Goal: Task Accomplishment & Management: Manage account settings

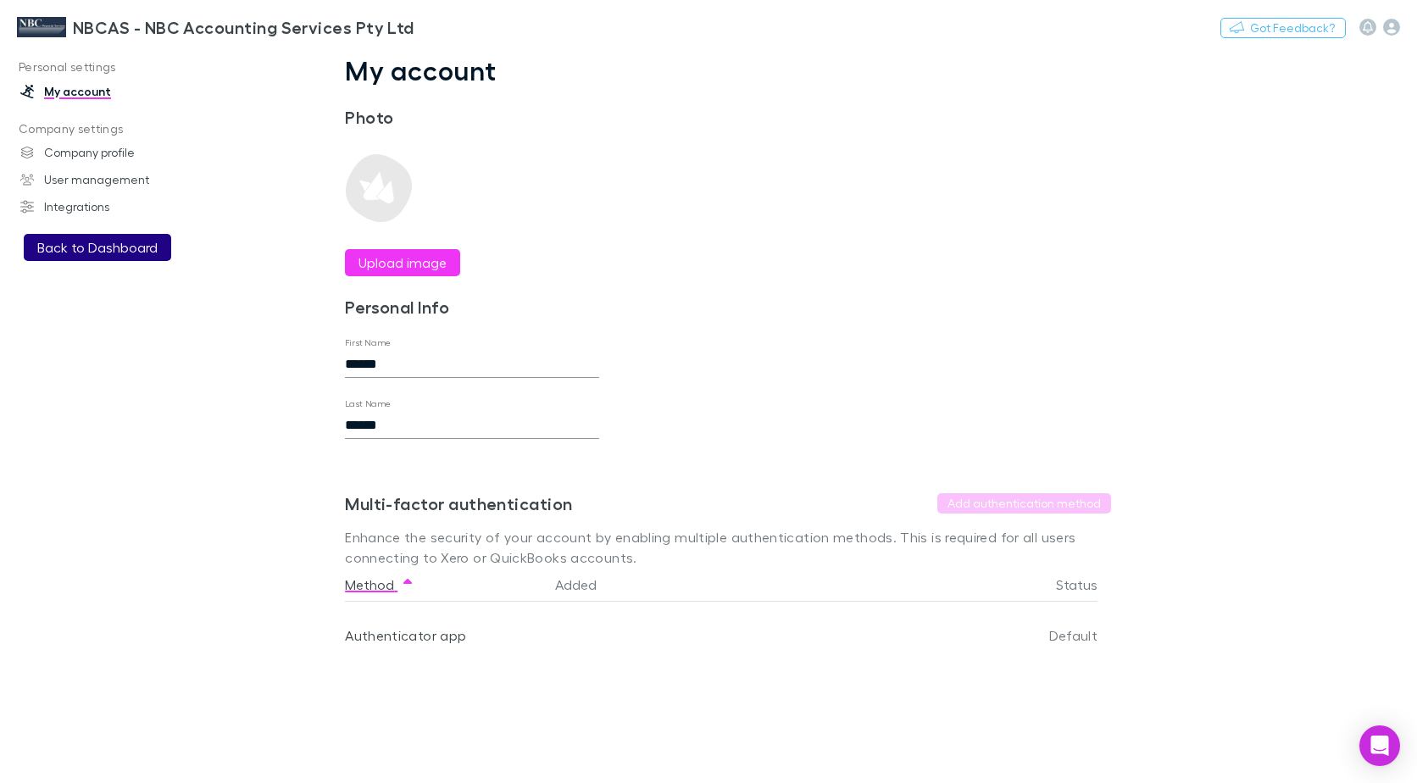
click at [89, 246] on button "Back to Dashboard" at bounding box center [97, 247] width 147 height 27
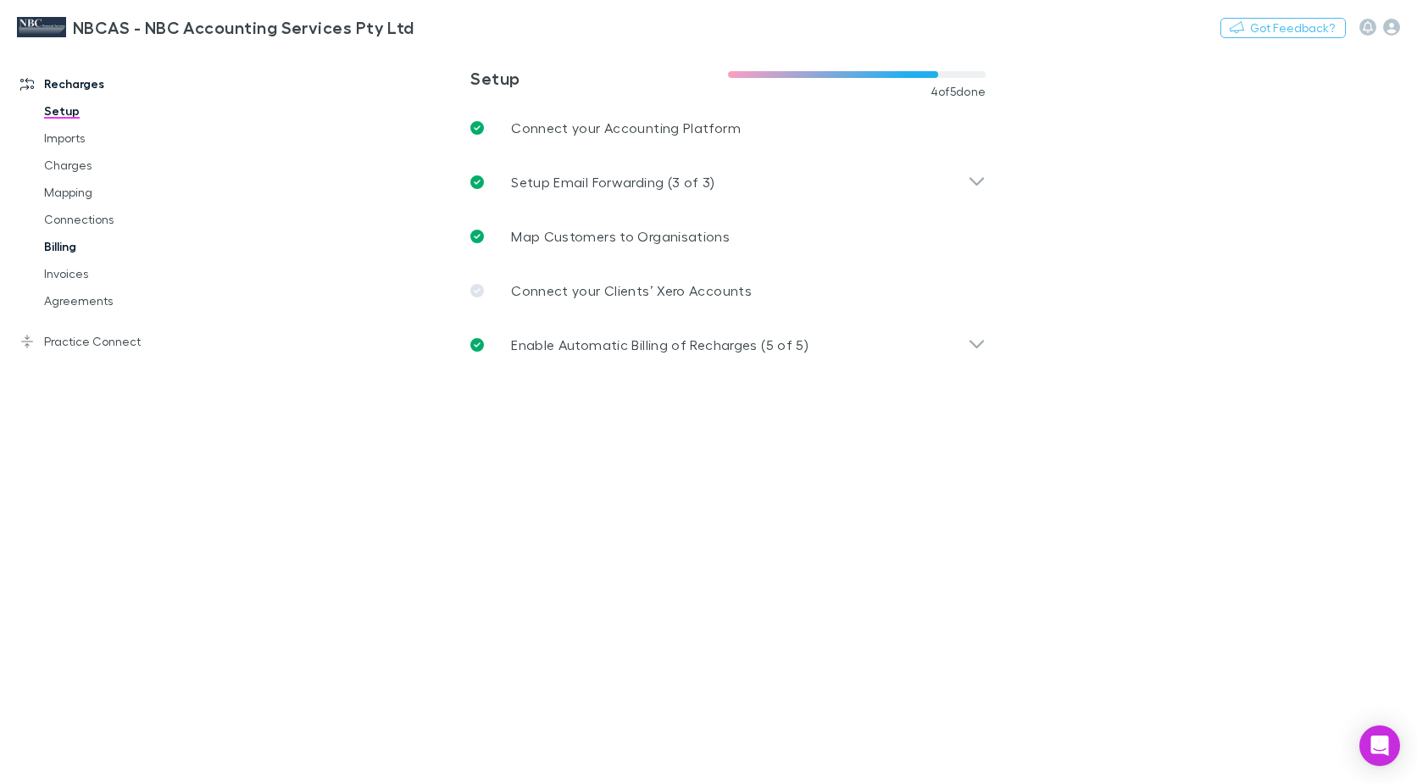
click at [57, 251] on link "Billing" at bounding box center [125, 246] width 197 height 27
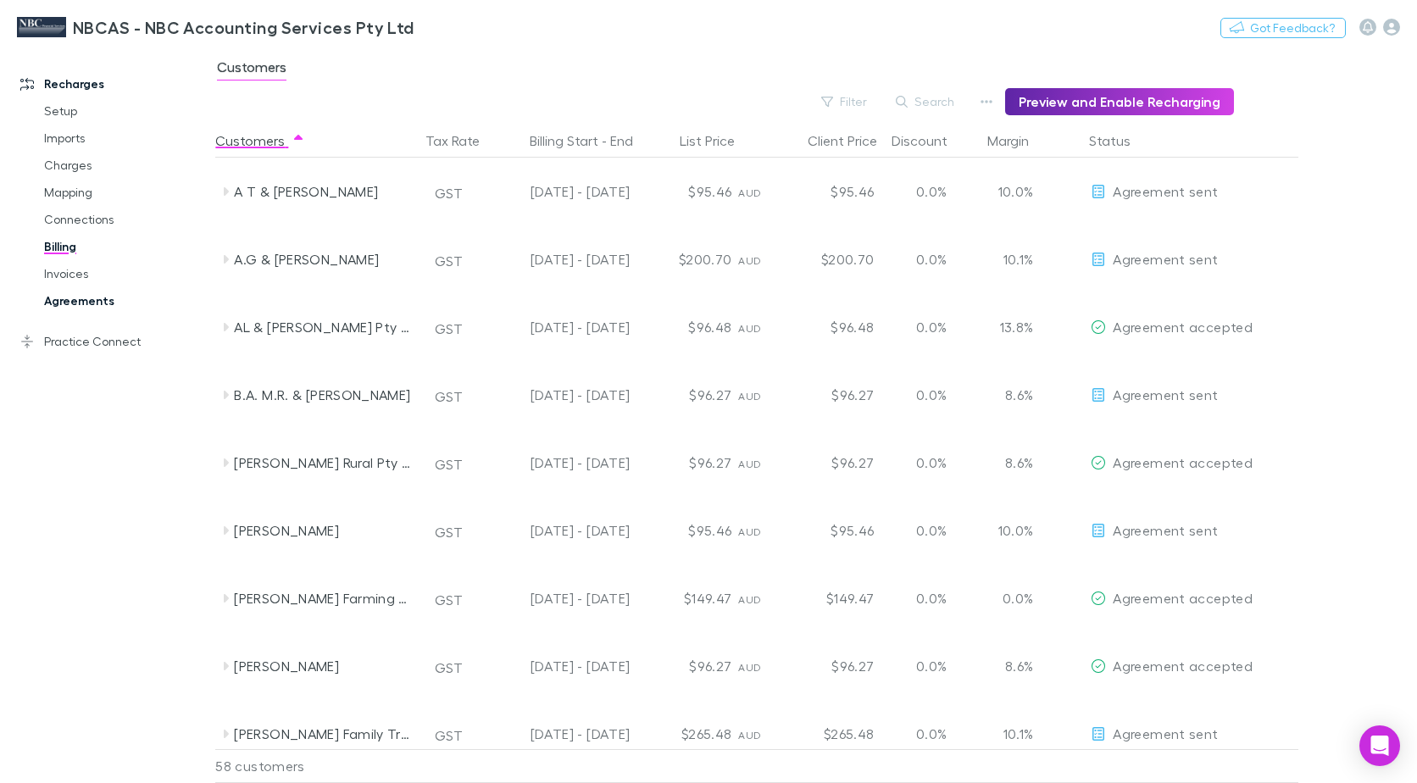
click at [81, 299] on link "Agreements" at bounding box center [125, 300] width 197 height 27
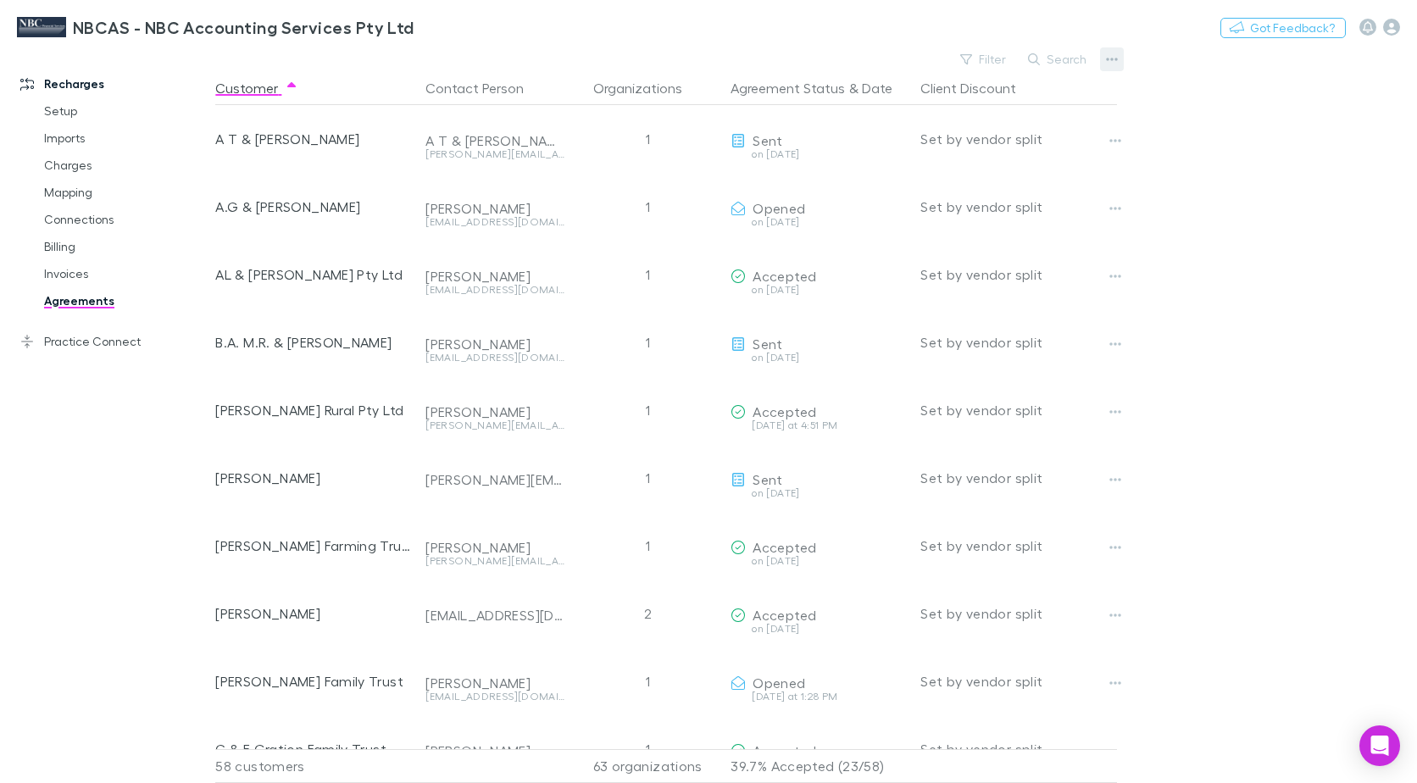
click at [1105, 53] on button "button" at bounding box center [1112, 59] width 24 height 24
click at [1104, 57] on div at bounding box center [708, 391] width 1417 height 783
click at [1115, 60] on icon "button" at bounding box center [1113, 59] width 12 height 3
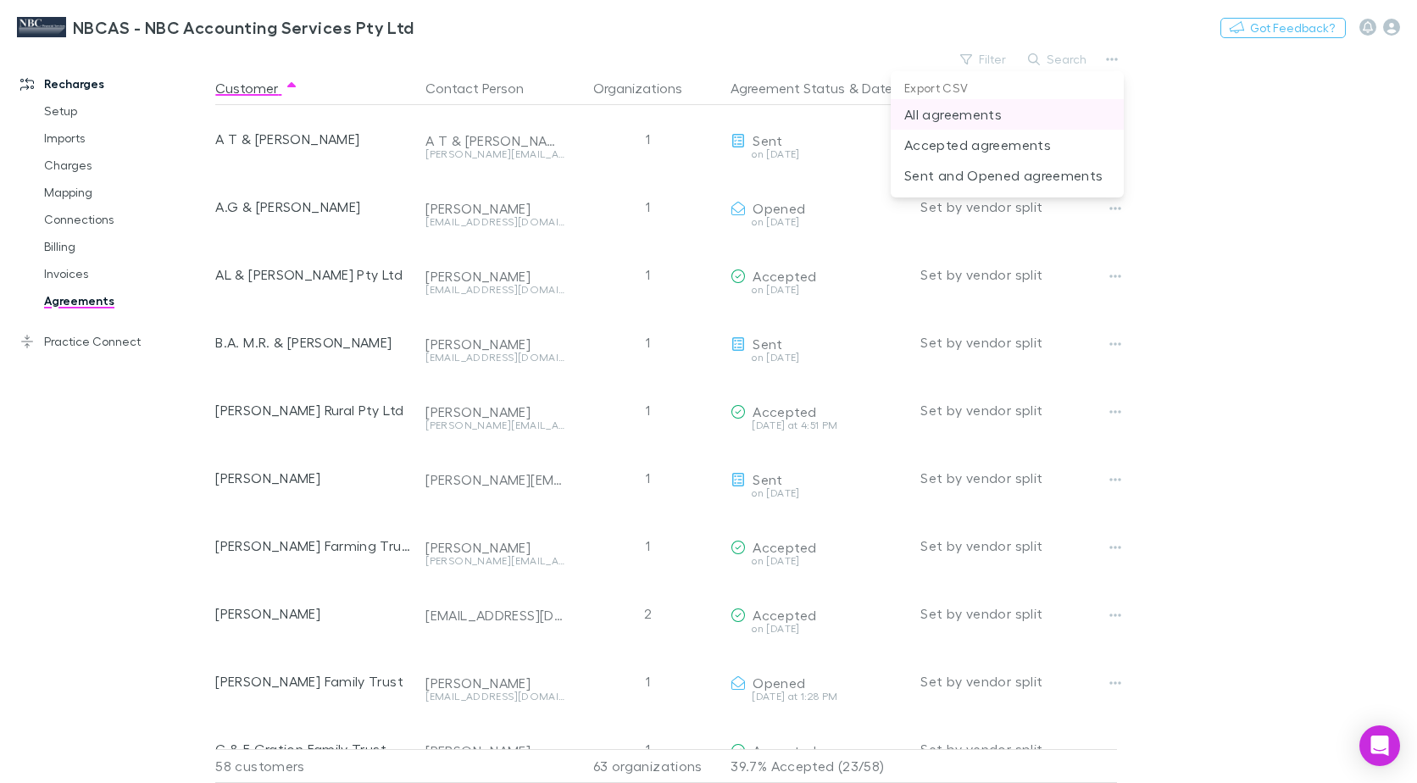
click at [997, 116] on p "All agreements" at bounding box center [1007, 114] width 206 height 20
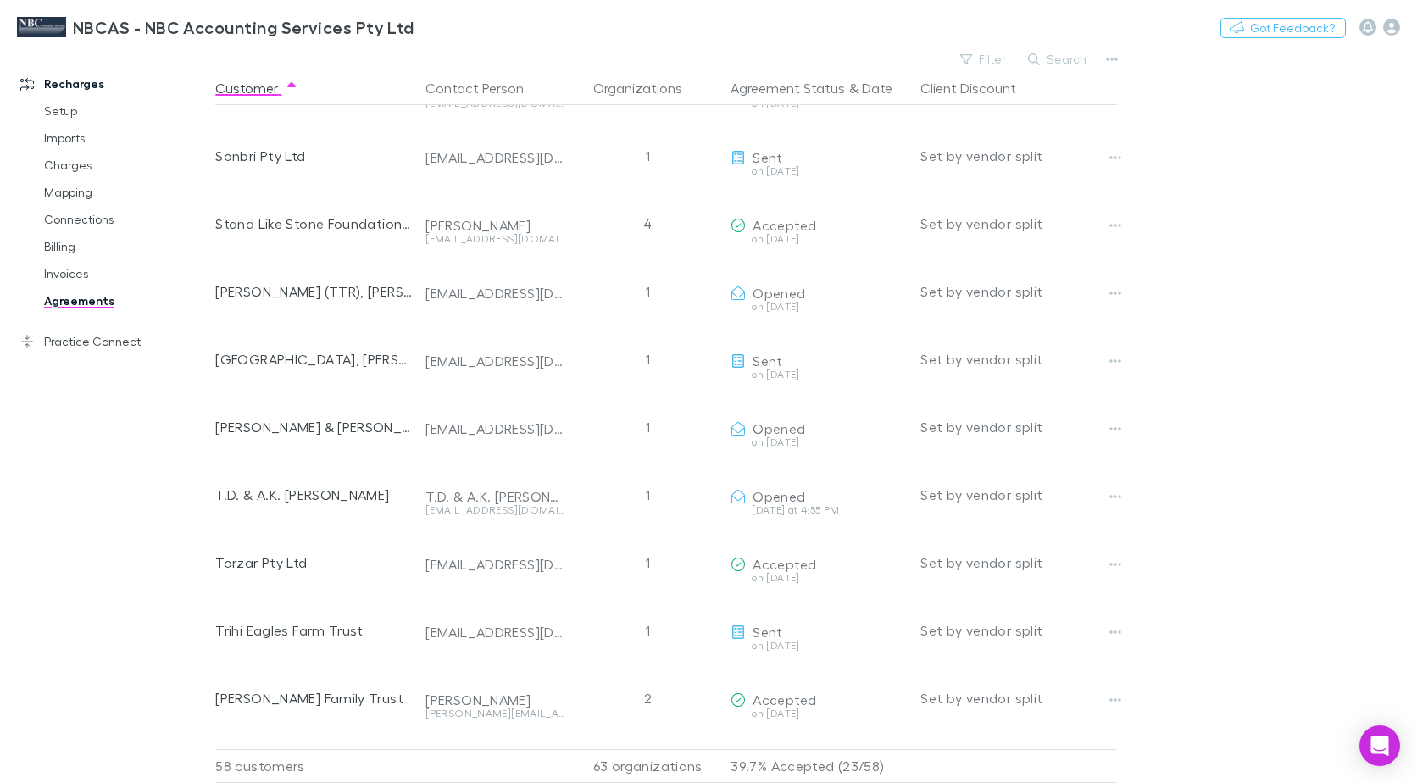
scroll to position [3302, 0]
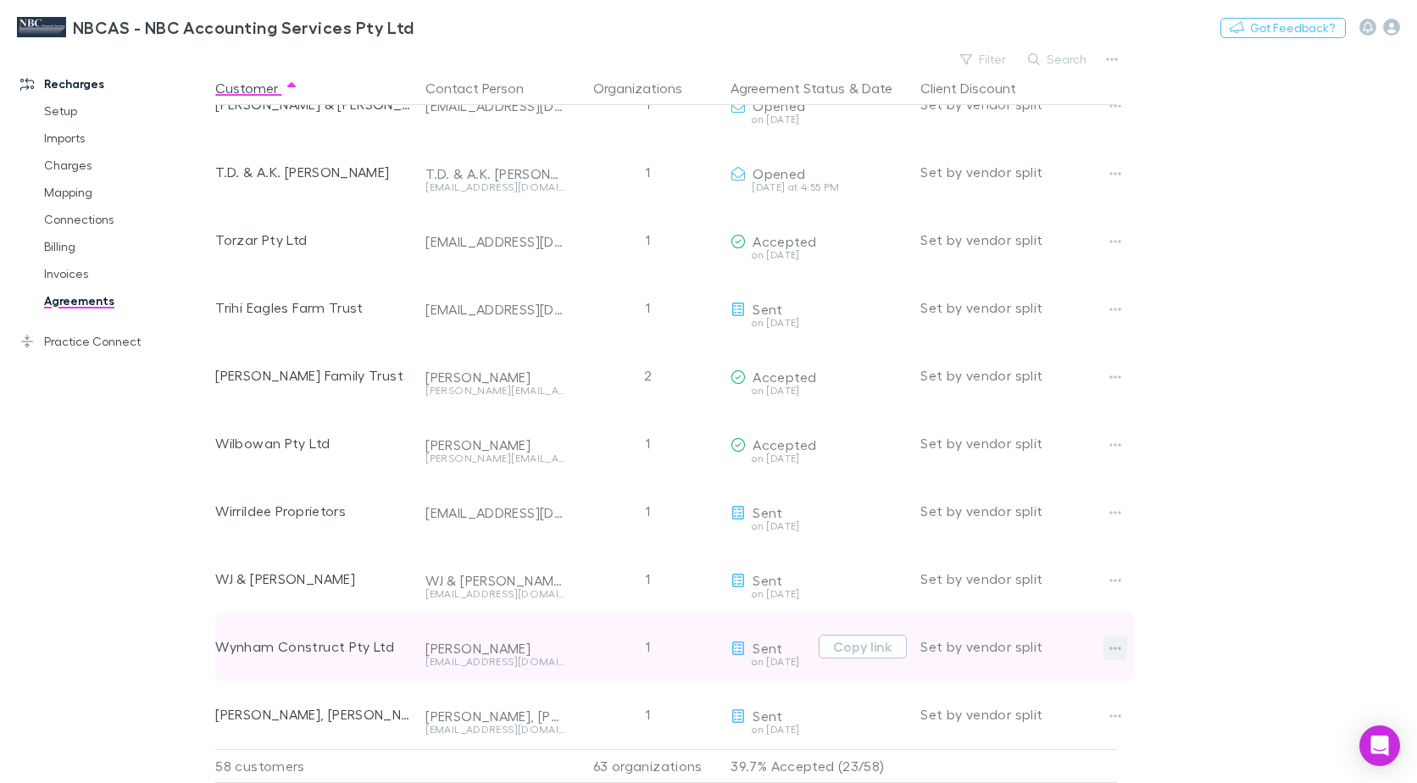
click at [1111, 642] on icon "button" at bounding box center [1115, 649] width 12 height 14
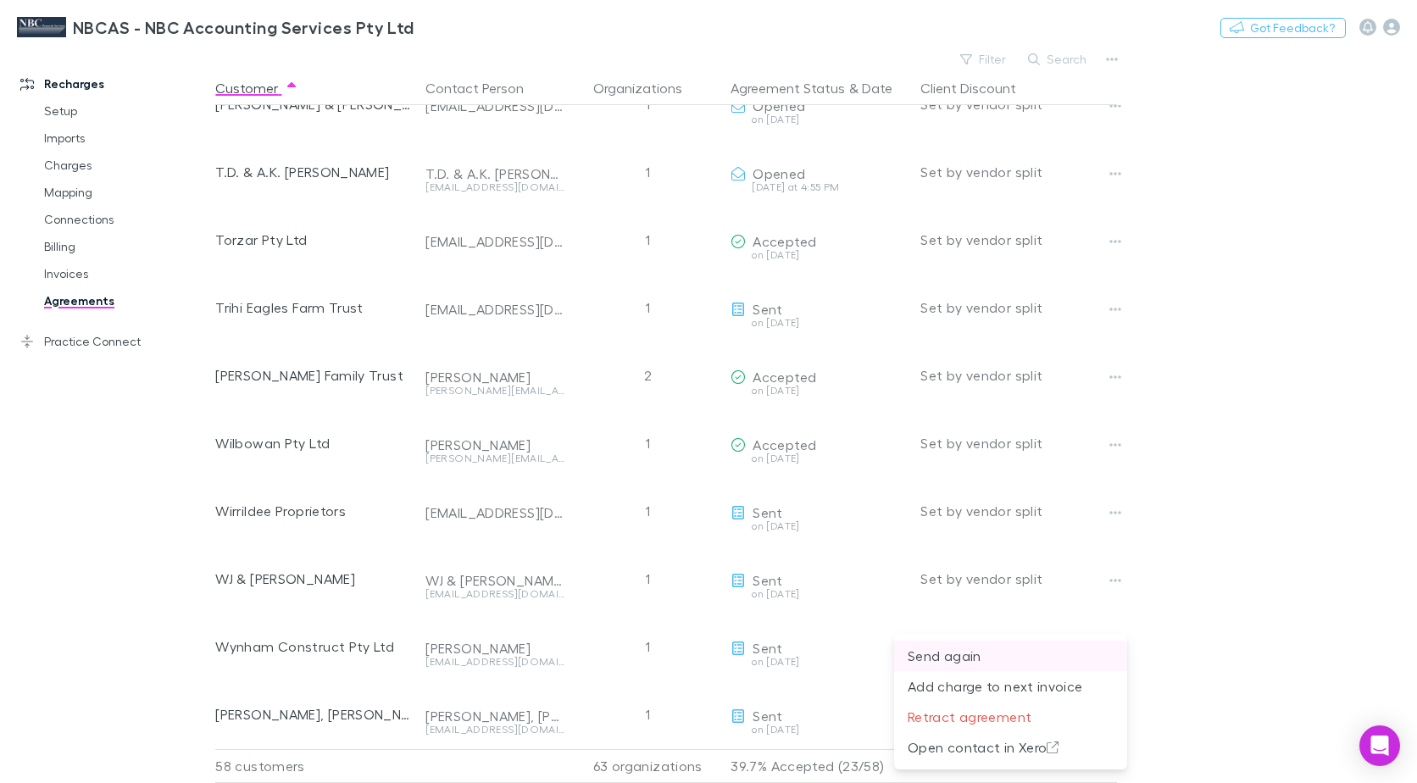
click at [977, 656] on p "Send again" at bounding box center [1011, 656] width 206 height 20
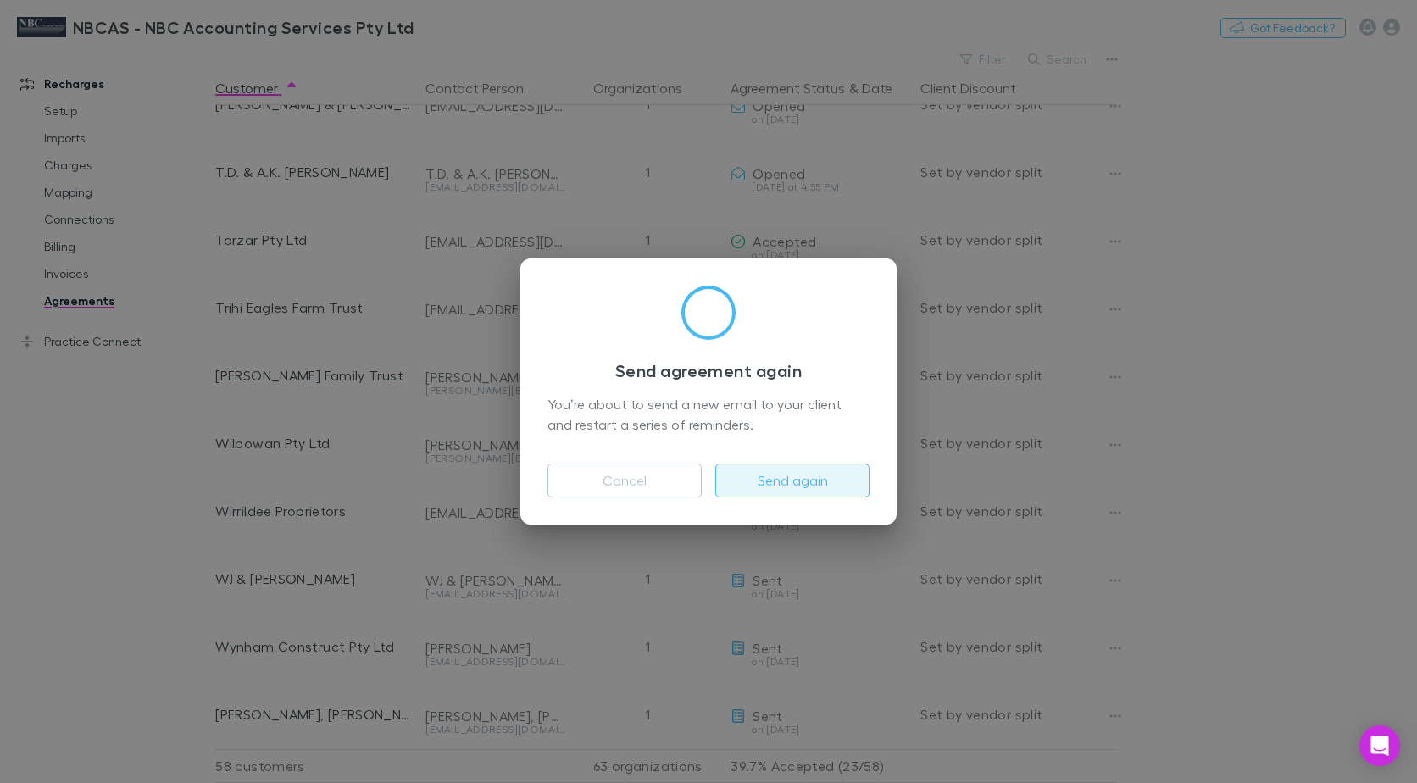
click at [786, 486] on button "Send again" at bounding box center [792, 481] width 154 height 34
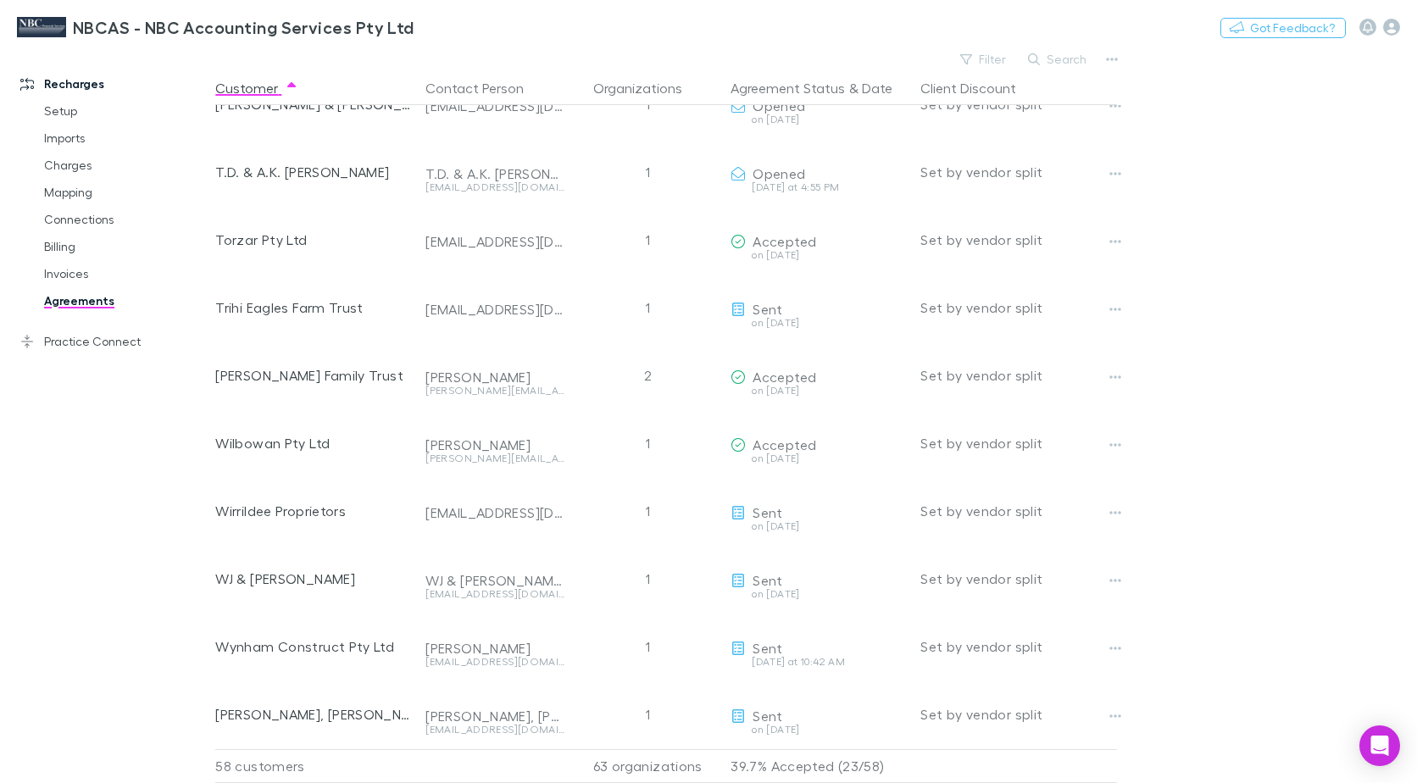
click at [1333, 648] on main "Filter Search Customer Contact Person Organizations Agreement Status & Date Cli…" at bounding box center [816, 415] width 1202 height 736
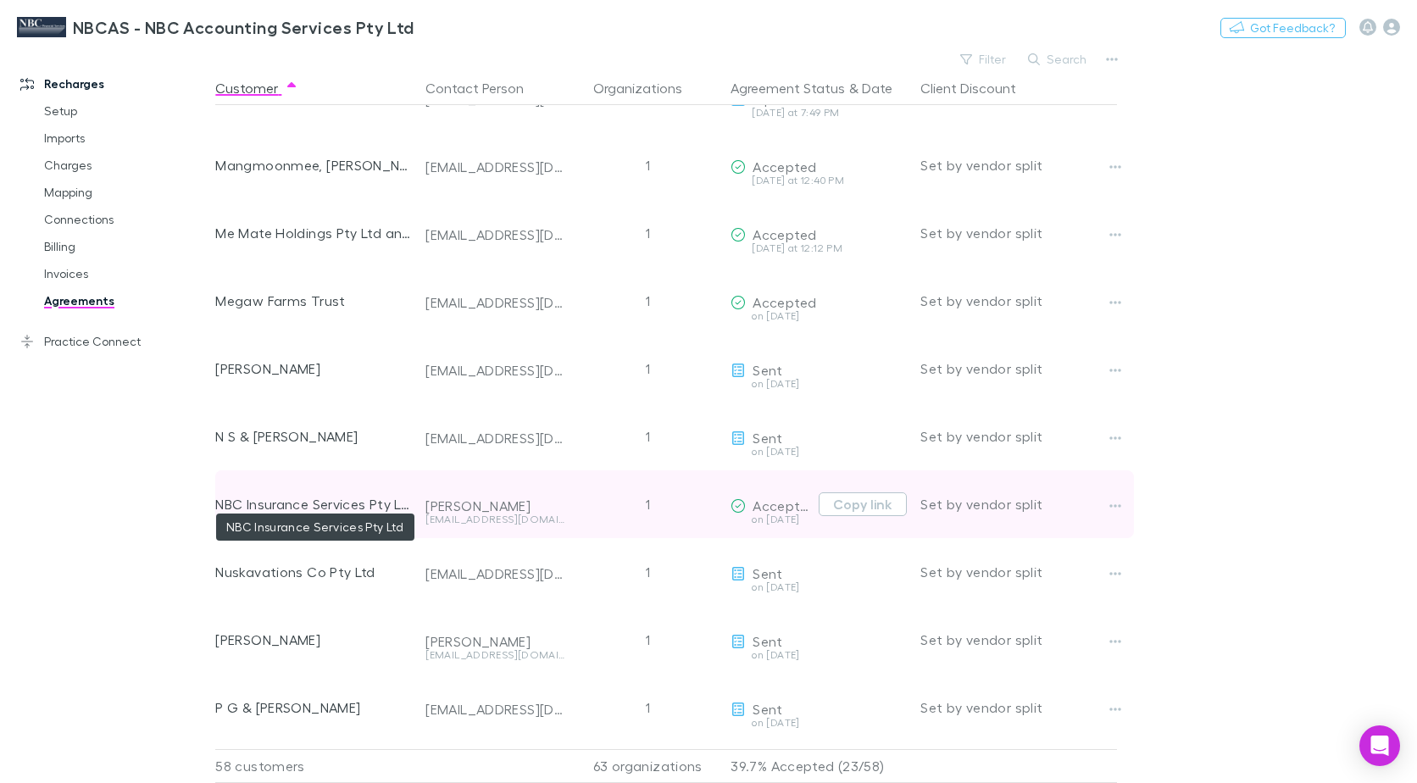
scroll to position [2031, 0]
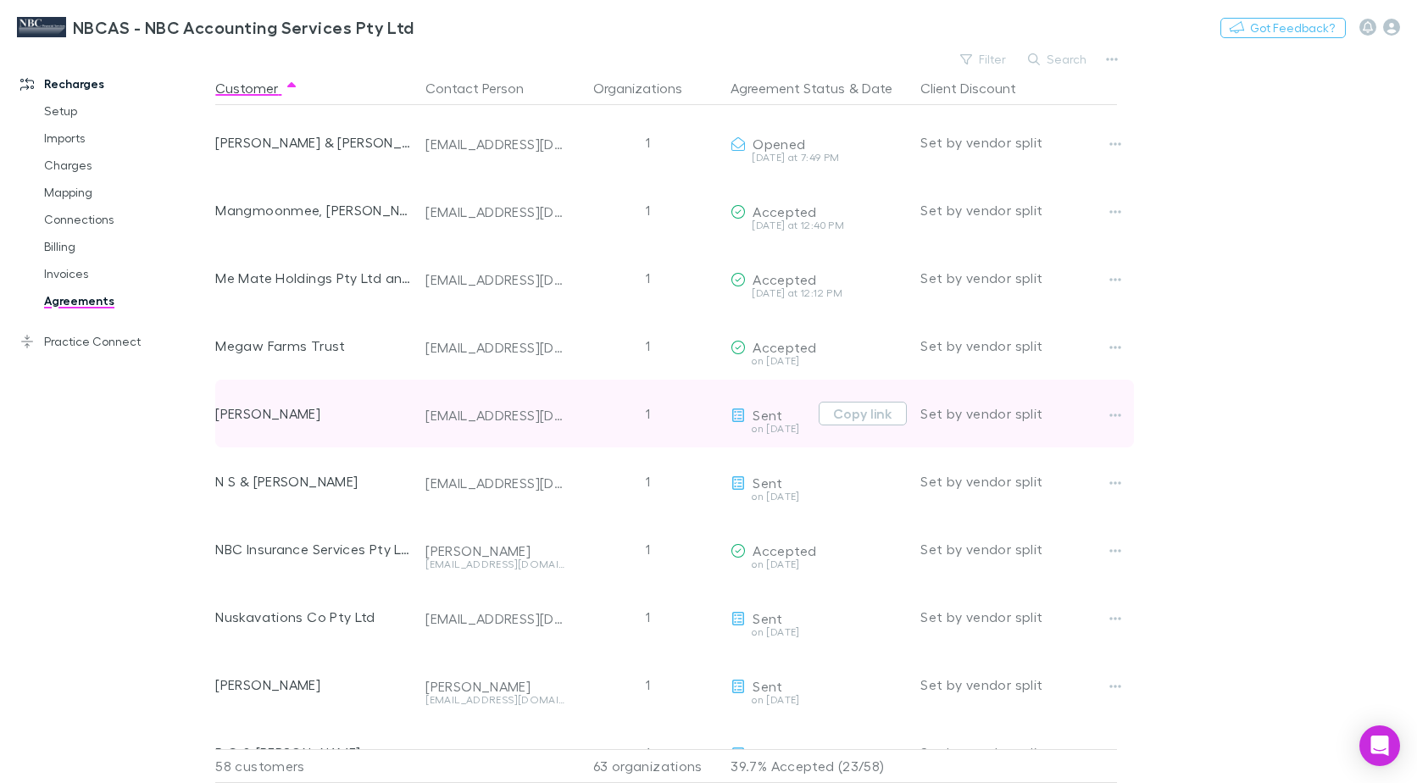
click at [337, 419] on div "[PERSON_NAME]" at bounding box center [313, 414] width 197 height 68
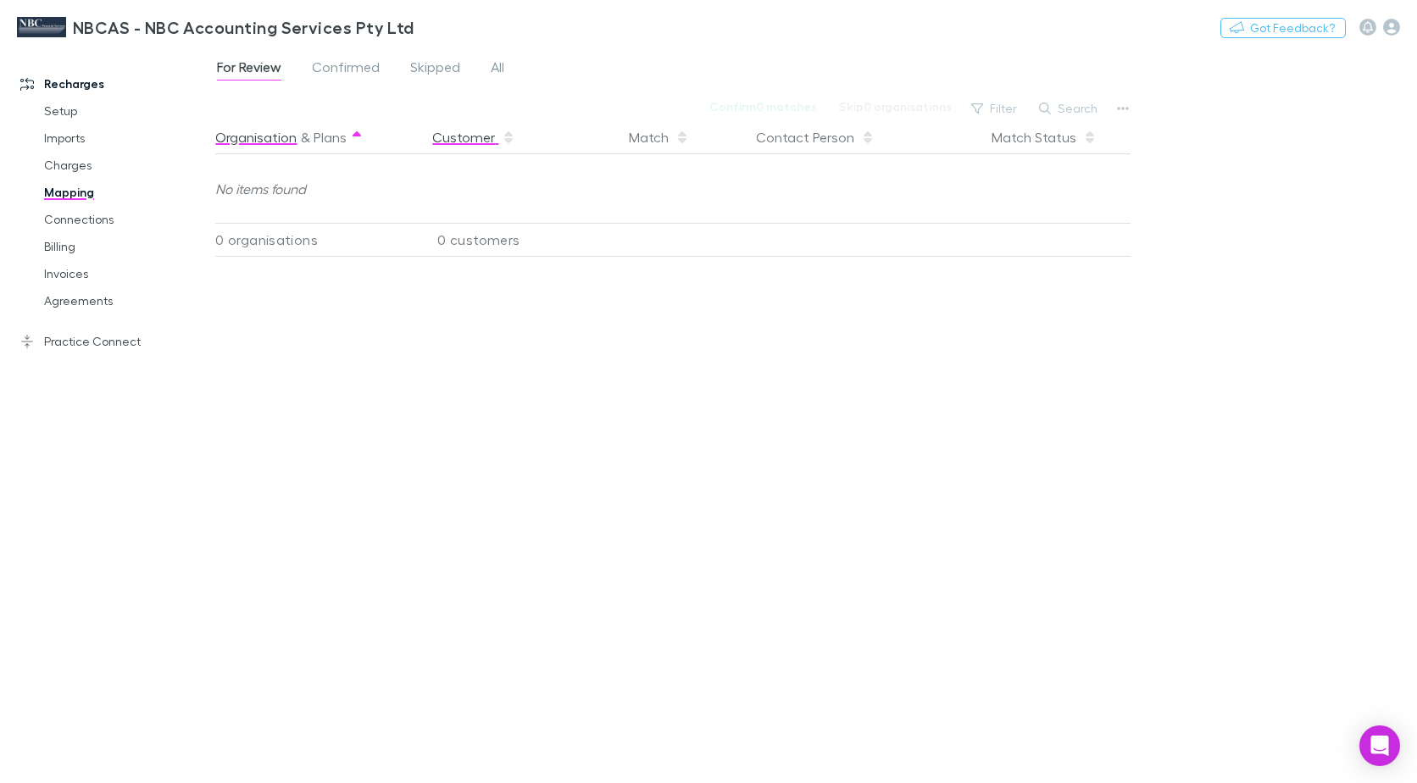
click at [451, 139] on button "Customer" at bounding box center [473, 137] width 83 height 34
